Goal: Check status

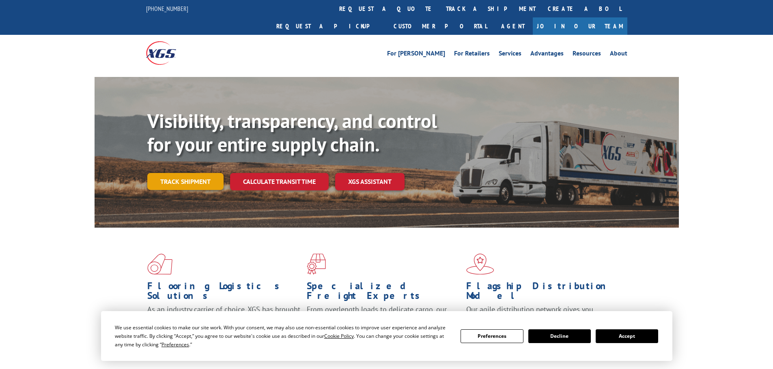
click at [196, 173] on link "Track shipment" at bounding box center [185, 181] width 76 height 17
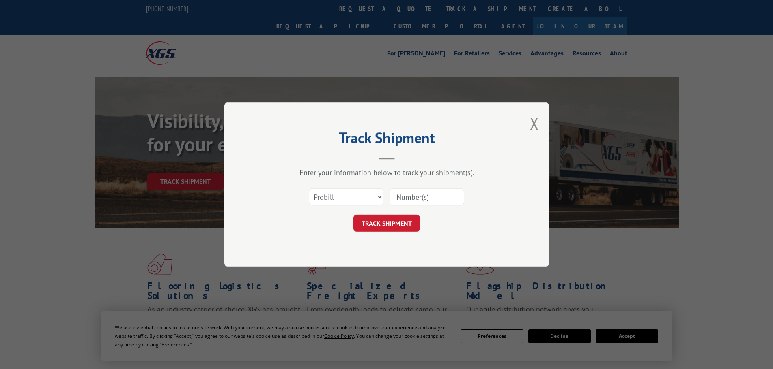
click at [405, 195] on input at bounding box center [426, 197] width 75 height 17
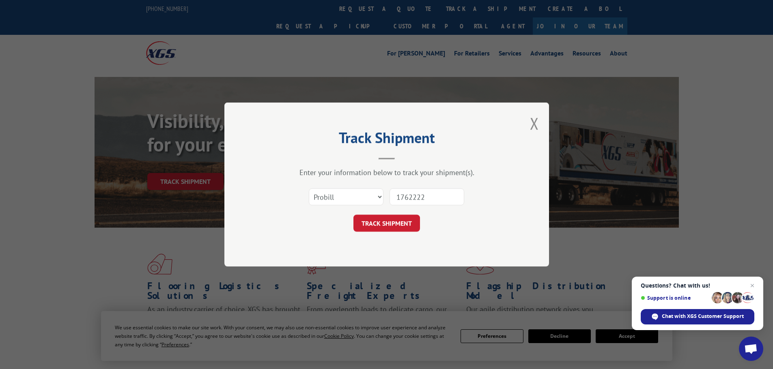
type input "17622220"
click button "TRACK SHIPMENT" at bounding box center [386, 223] width 67 height 17
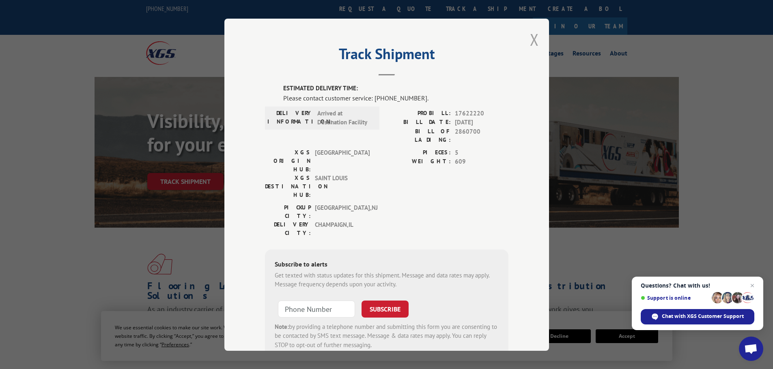
click at [532, 41] on button "Close modal" at bounding box center [534, 39] width 9 height 21
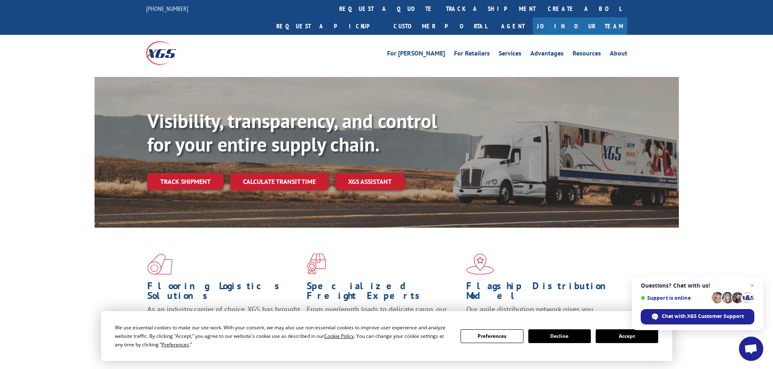
click at [625, 333] on button "Accept" at bounding box center [626, 337] width 62 height 14
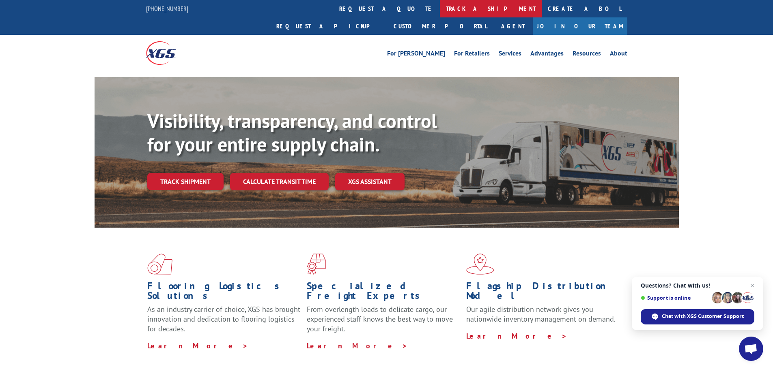
click at [440, 7] on link "track a shipment" at bounding box center [491, 8] width 102 height 17
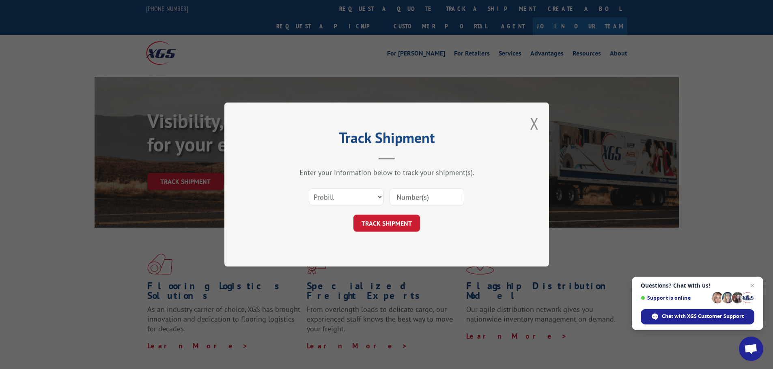
click at [406, 195] on input at bounding box center [426, 197] width 75 height 17
type input "2863545"
click button "TRACK SHIPMENT" at bounding box center [386, 223] width 67 height 17
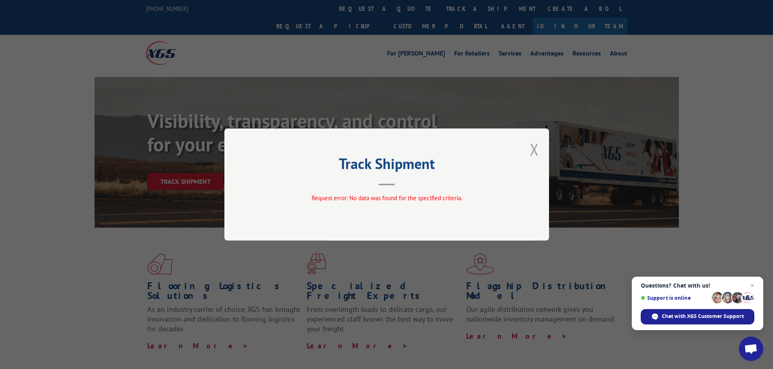
click at [533, 149] on button "Close modal" at bounding box center [534, 149] width 9 height 21
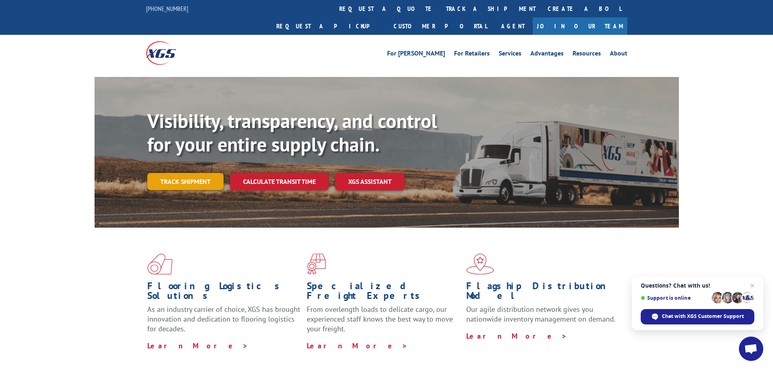
click at [166, 173] on link "Track shipment" at bounding box center [185, 181] width 76 height 17
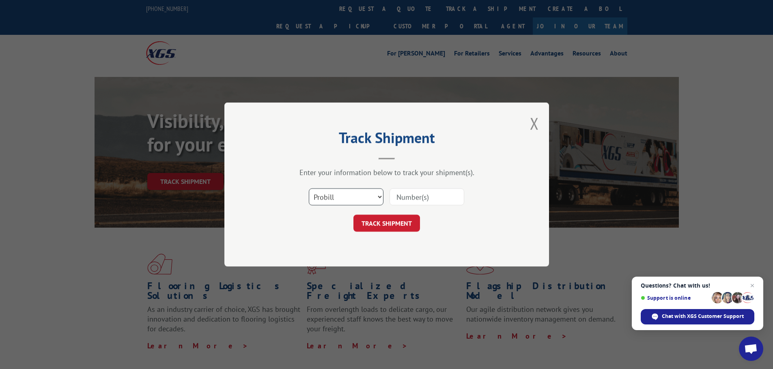
click at [328, 202] on select "Select category... Probill BOL PO" at bounding box center [346, 197] width 75 height 17
select select "bol"
click at [309, 189] on select "Select category... Probill BOL PO" at bounding box center [346, 197] width 75 height 17
click at [404, 198] on input at bounding box center [426, 197] width 75 height 17
type input "2863545"
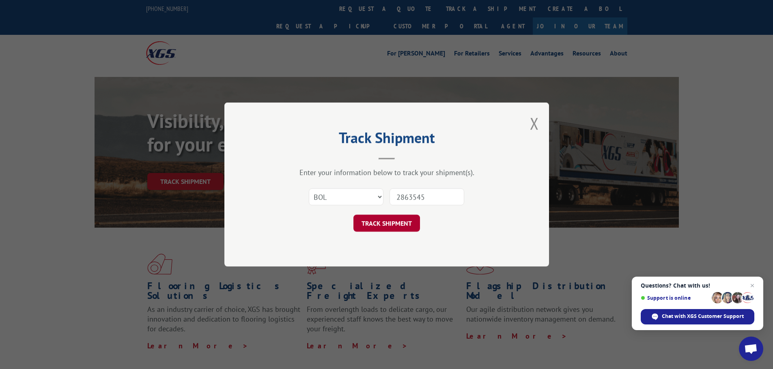
click at [409, 226] on button "TRACK SHIPMENT" at bounding box center [386, 223] width 67 height 17
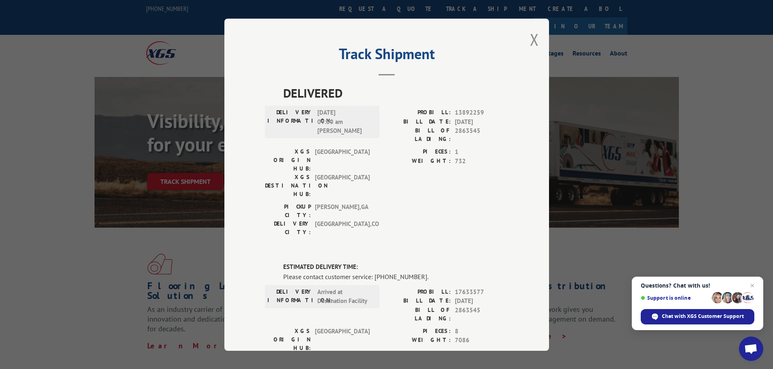
drag, startPoint x: 684, startPoint y: 167, endPoint x: 679, endPoint y: 165, distance: 5.1
click at [684, 167] on div "Track Shipment DELIVERED DELIVERY INFORMATION: [DATE] 09:00 am [PERSON_NAME]: 1…" at bounding box center [386, 184] width 773 height 369
